Goal: Task Accomplishment & Management: Use online tool/utility

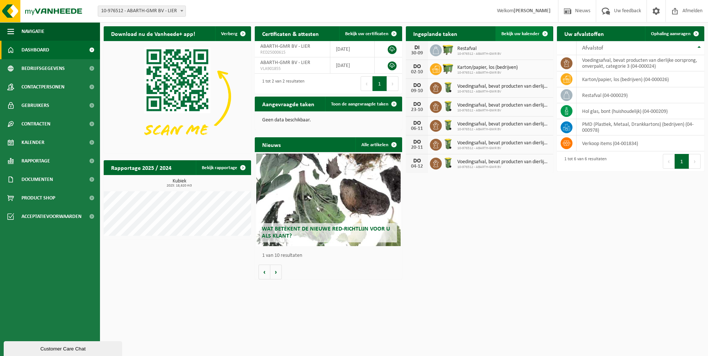
click at [525, 33] on span "Bekijk uw kalender" at bounding box center [520, 33] width 38 height 5
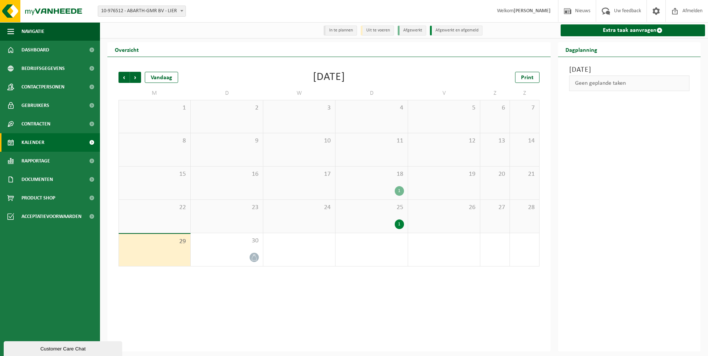
click at [399, 225] on div "1" at bounding box center [399, 225] width 9 height 10
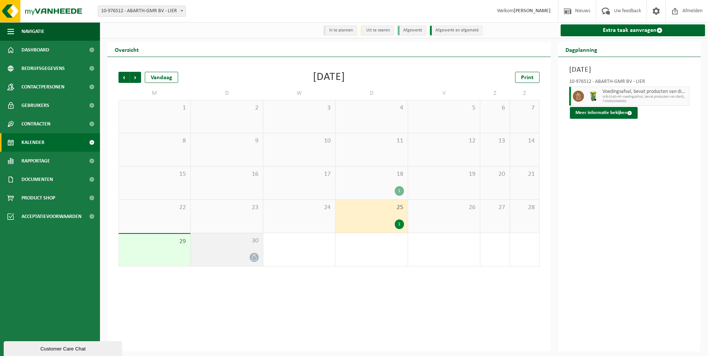
click at [257, 258] on icon at bounding box center [254, 257] width 6 height 6
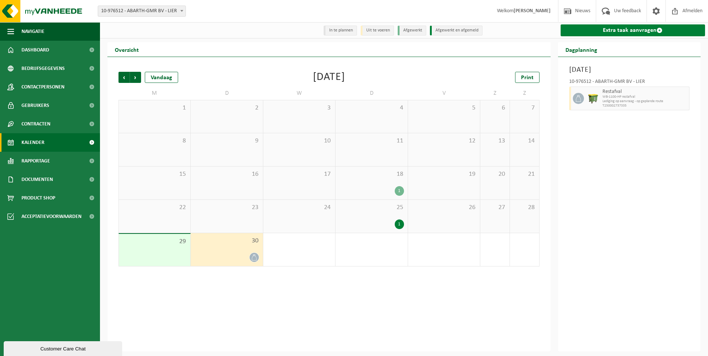
click at [603, 31] on link "Extra taak aanvragen" at bounding box center [633, 30] width 145 height 12
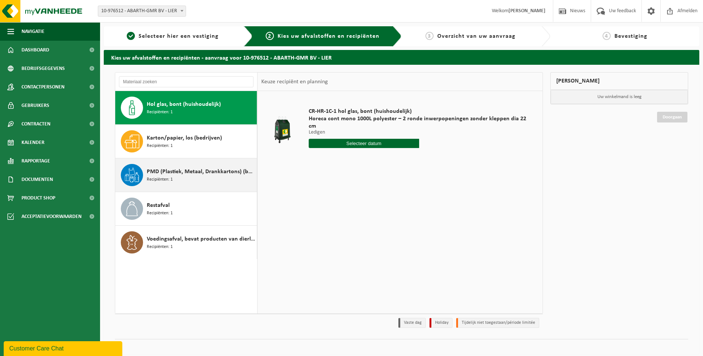
click at [177, 176] on div "PMD (Plastiek, Metaal, Drankkartons) (bedrijven) Recipiënten: 1" at bounding box center [201, 175] width 108 height 22
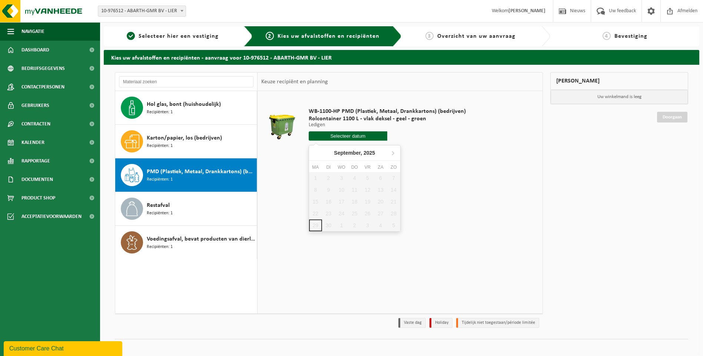
click at [360, 137] on input "text" at bounding box center [347, 135] width 79 height 9
click at [394, 153] on icon at bounding box center [393, 153] width 2 height 4
click at [368, 179] on div "3" at bounding box center [367, 178] width 13 height 12
type input "Van 2025-10-03"
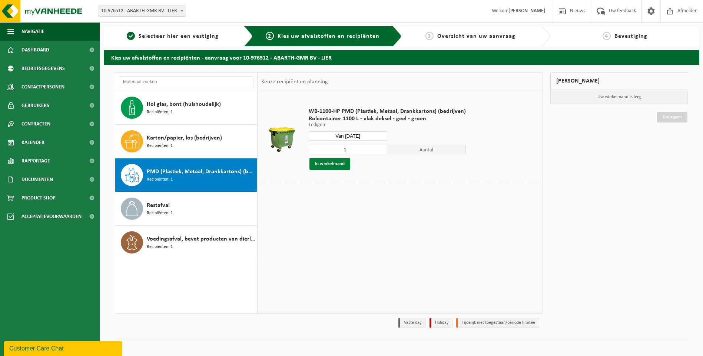
click at [340, 164] on button "In winkelmand" at bounding box center [329, 164] width 41 height 12
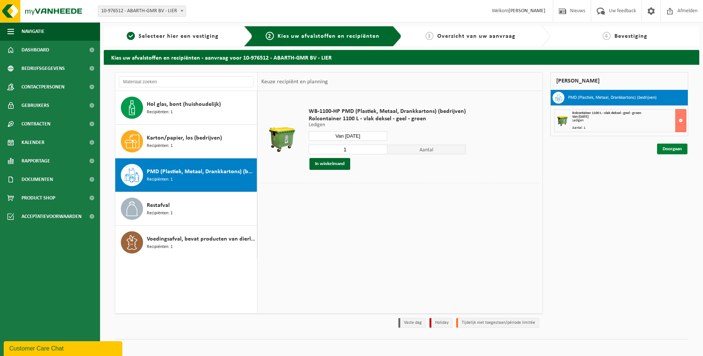
click at [664, 150] on link "Doorgaan" at bounding box center [672, 149] width 30 height 11
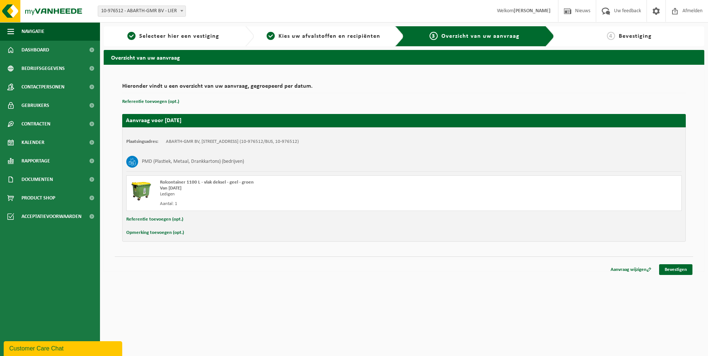
click at [158, 220] on button "Referentie toevoegen (opt.)" at bounding box center [154, 220] width 57 height 10
click at [179, 221] on input "text" at bounding box center [419, 220] width 512 height 11
type input "Achteraan parking aan poort"
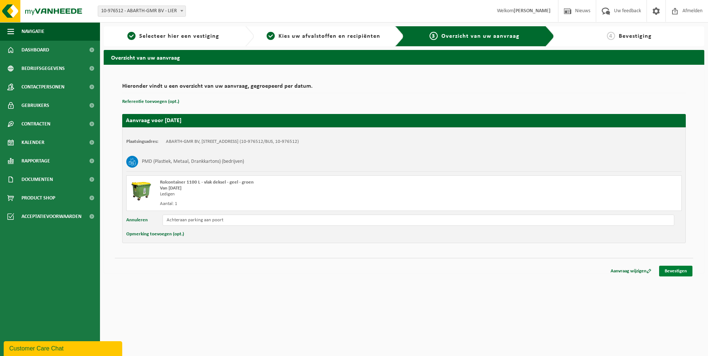
click at [680, 272] on link "Bevestigen" at bounding box center [675, 271] width 33 height 11
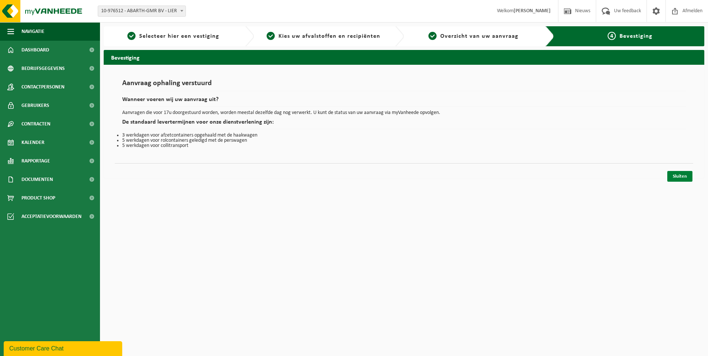
click at [681, 177] on link "Sluiten" at bounding box center [679, 176] width 25 height 11
